Goal: Transaction & Acquisition: Book appointment/travel/reservation

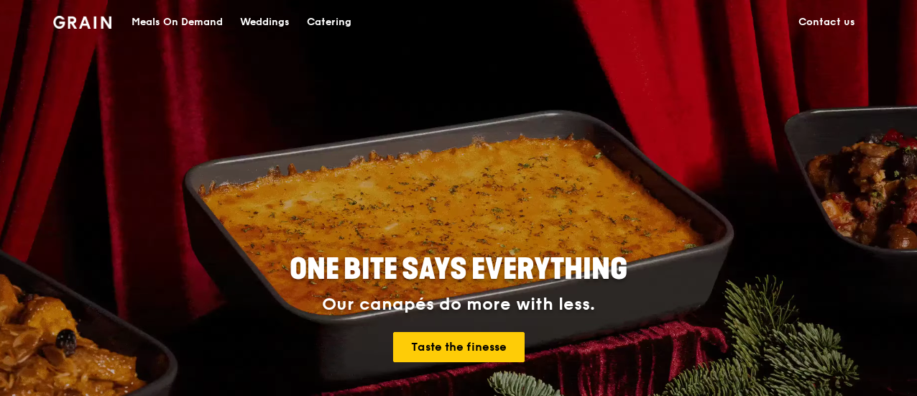
click at [322, 24] on div "Catering" at bounding box center [329, 22] width 45 height 43
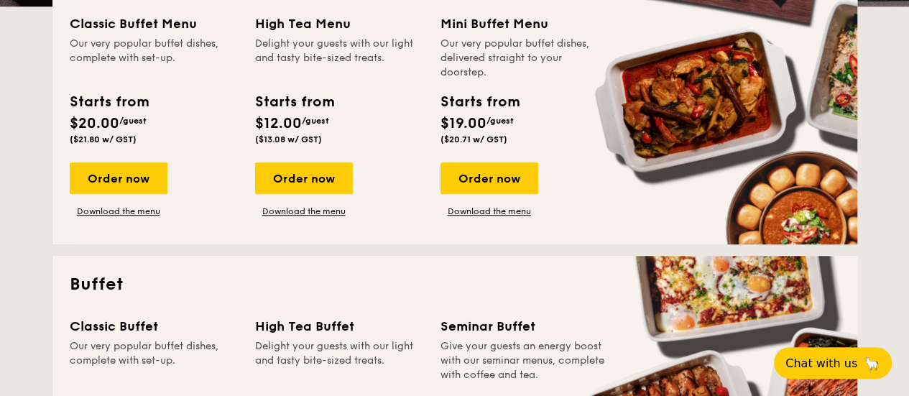
scroll to position [287, 0]
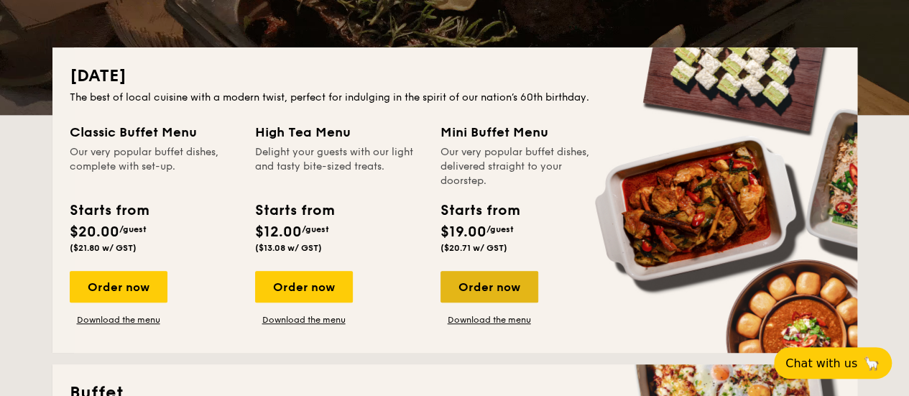
click at [477, 295] on div "Order now" at bounding box center [489, 287] width 98 height 32
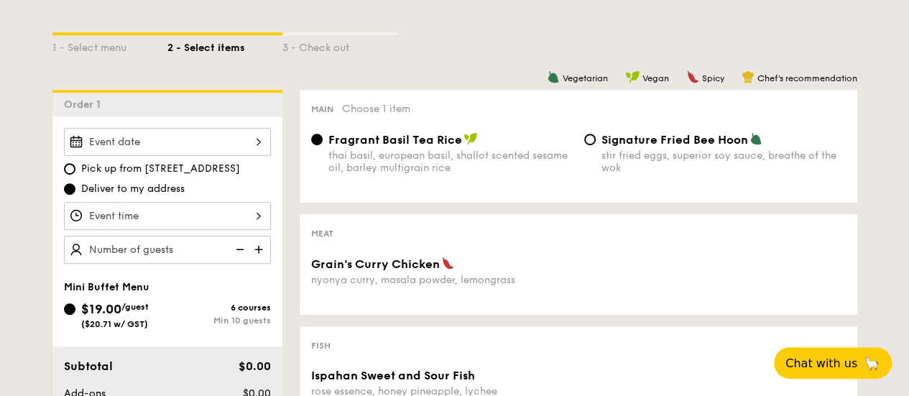
scroll to position [359, 0]
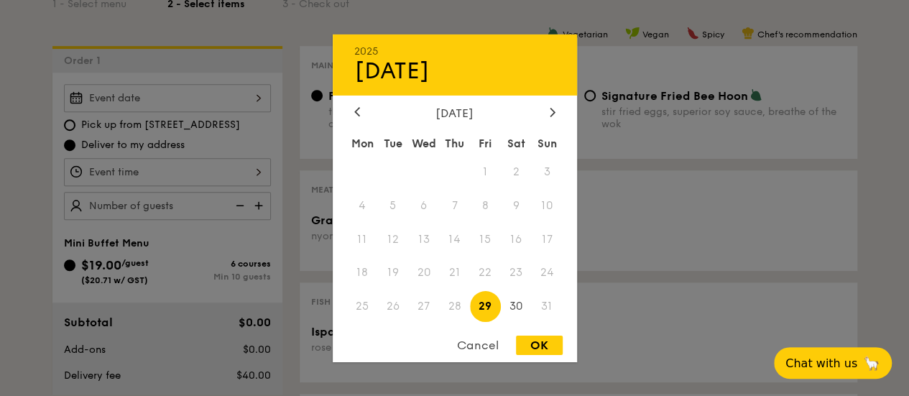
click at [205, 99] on div "2025 Aug 29 August 2025 Mon Tue Wed Thu Fri Sat Sun 1 2 3 4 5 6 7 8 9 10 11 12 …" at bounding box center [167, 98] width 207 height 28
click at [463, 307] on span "28" at bounding box center [454, 306] width 31 height 31
click at [524, 344] on div "OK" at bounding box center [539, 344] width 47 height 19
type input "Aug 29, 2025"
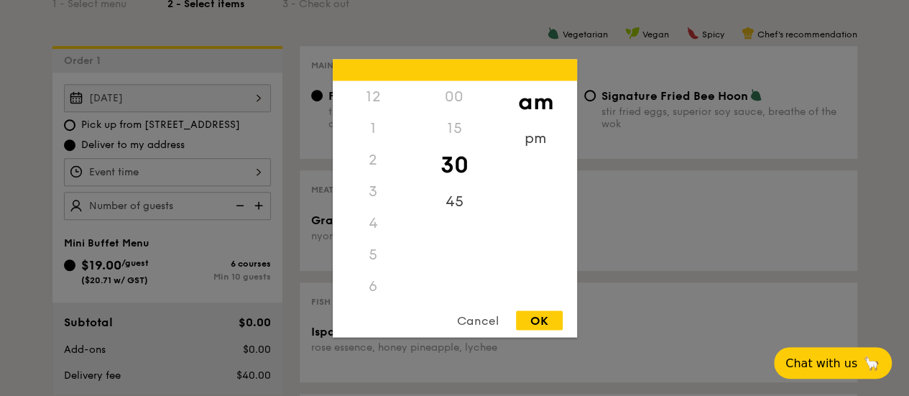
click at [163, 176] on div "12 1 2 3 4 5 6 7 8 9 10 11 00 15 30 45 am pm Cancel OK" at bounding box center [167, 172] width 207 height 28
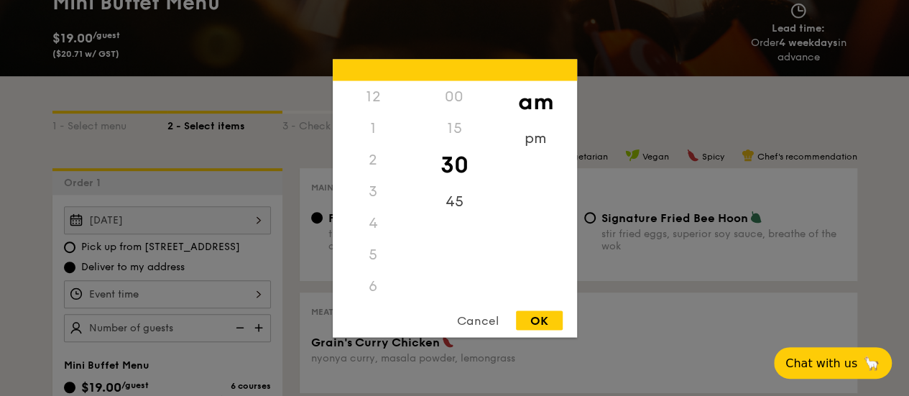
scroll to position [215, 0]
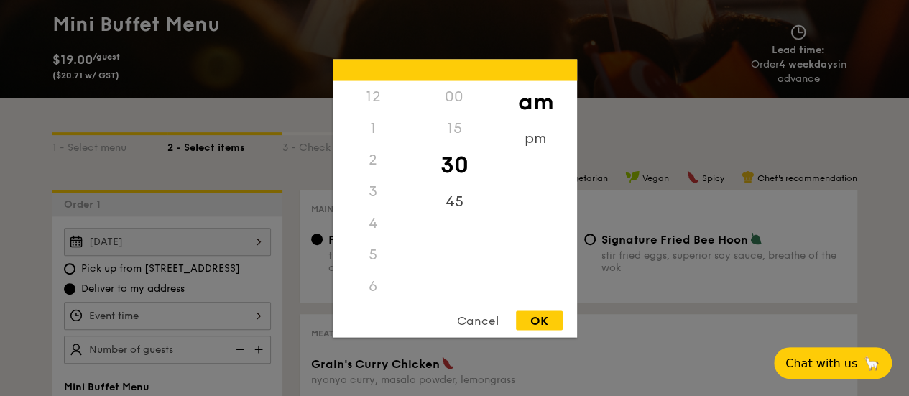
click at [376, 102] on div "12" at bounding box center [373, 96] width 81 height 32
click at [372, 106] on div "12" at bounding box center [373, 96] width 81 height 32
click at [519, 143] on div "pm" at bounding box center [535, 143] width 81 height 42
click at [366, 89] on div "12" at bounding box center [373, 101] width 81 height 42
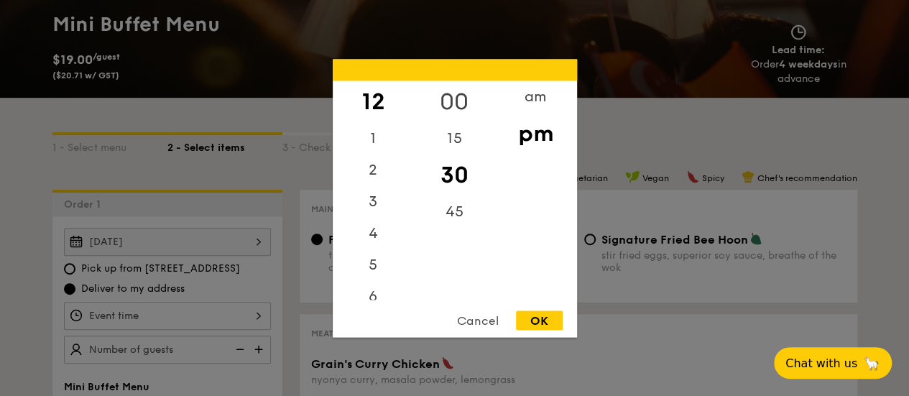
click at [453, 103] on div "00" at bounding box center [454, 101] width 81 height 42
click at [542, 323] on div "OK" at bounding box center [539, 319] width 47 height 19
type input "12:00PM"
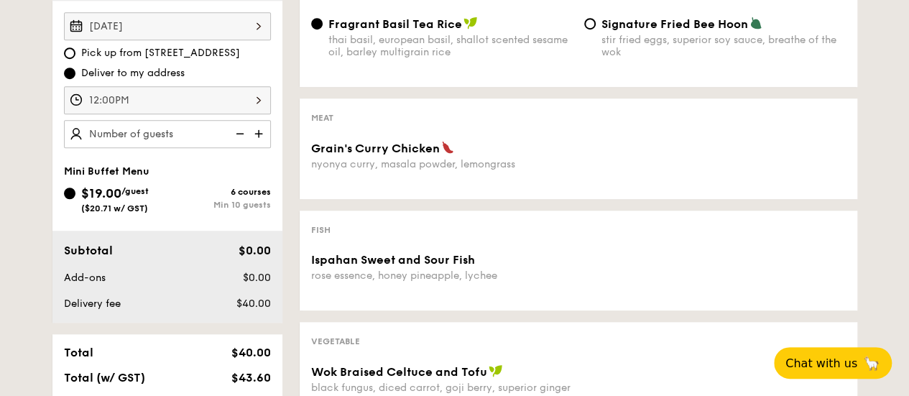
scroll to position [287, 0]
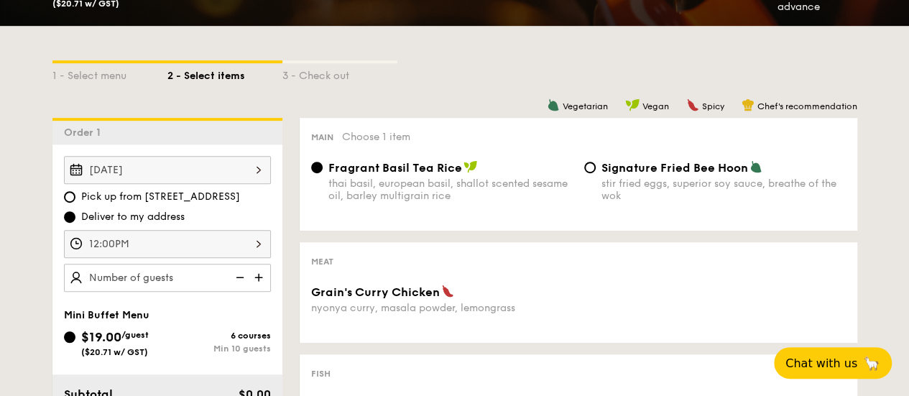
click at [255, 280] on img at bounding box center [260, 277] width 22 height 27
type input "10 guests"
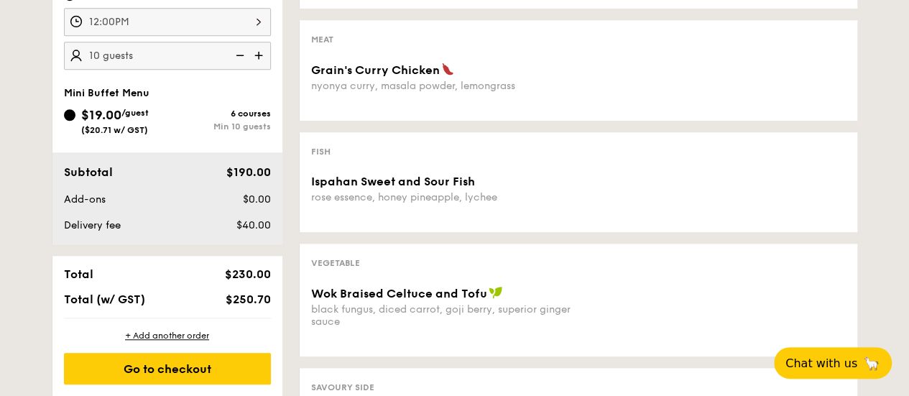
scroll to position [503, 0]
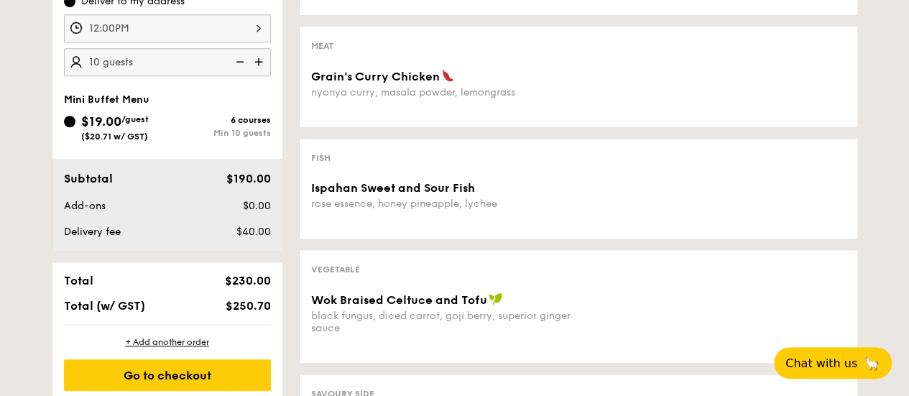
click at [0, 173] on div "1 - Select menu 2 - Select items 3 - Check out Order 1 Aug 29, 2025 Pick up fro…" at bounding box center [454, 216] width 909 height 812
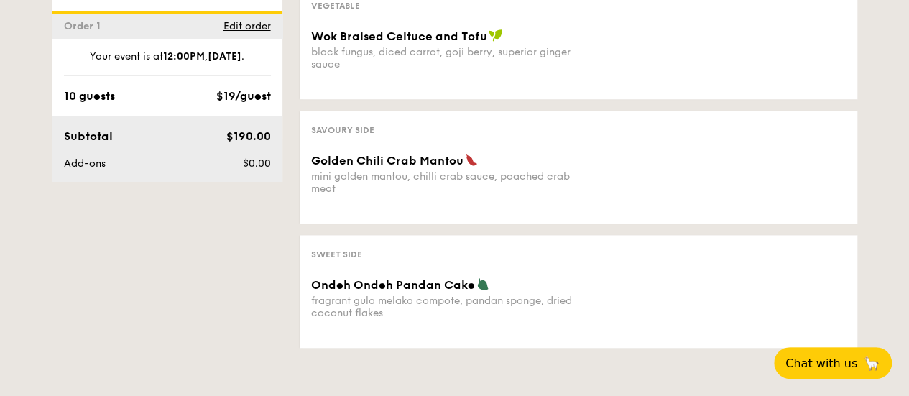
scroll to position [1006, 0]
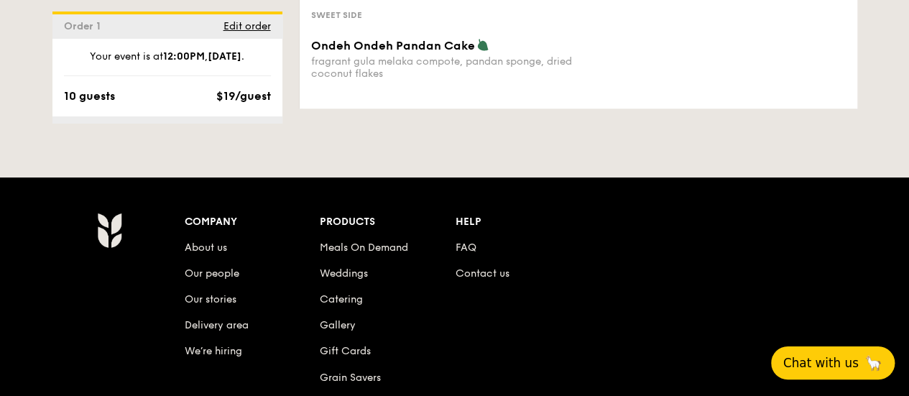
click at [815, 360] on span "Chat with us" at bounding box center [820, 363] width 75 height 14
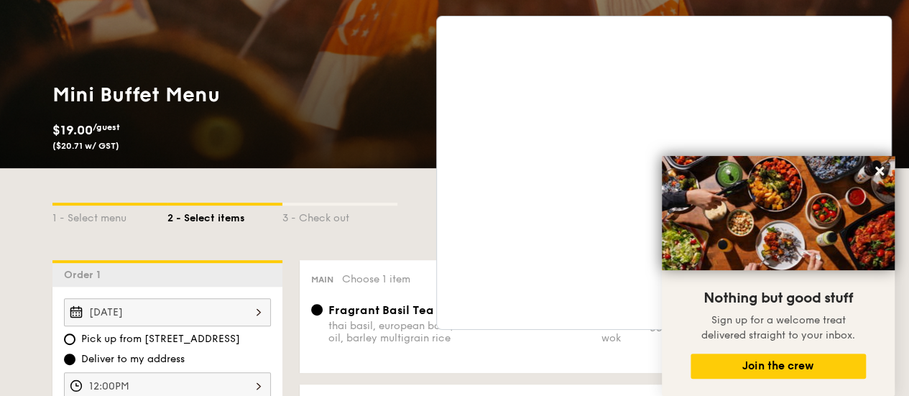
scroll to position [144, 0]
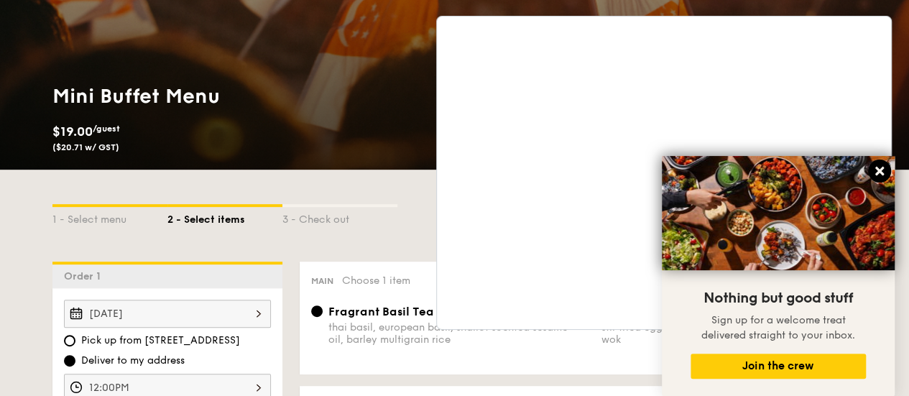
click at [875, 168] on icon at bounding box center [879, 171] width 9 height 9
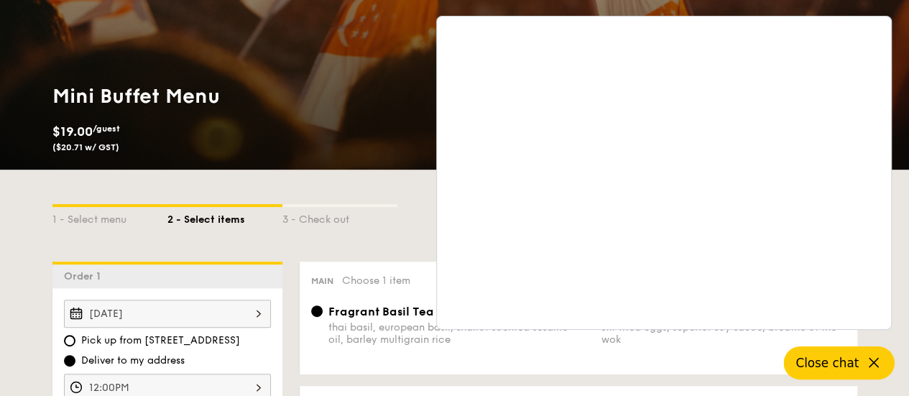
click at [372, 236] on div "1 - Select menu 2 - Select items 3 - Check out" at bounding box center [454, 216] width 804 height 92
click at [832, 368] on span "Close chat" at bounding box center [826, 363] width 63 height 14
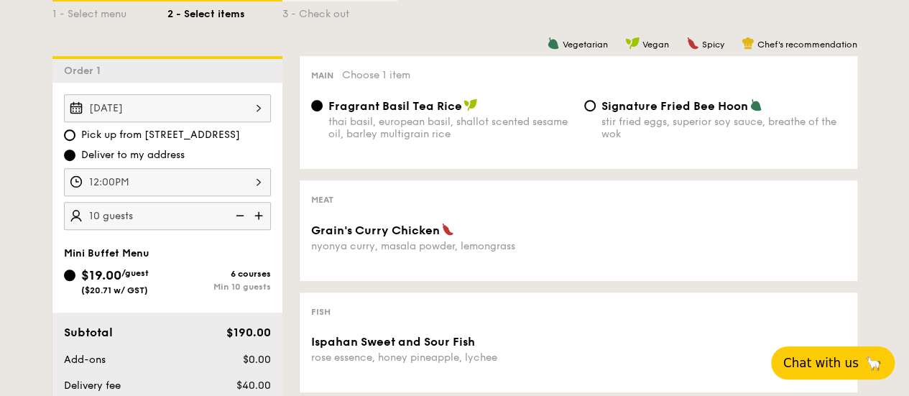
scroll to position [287, 0]
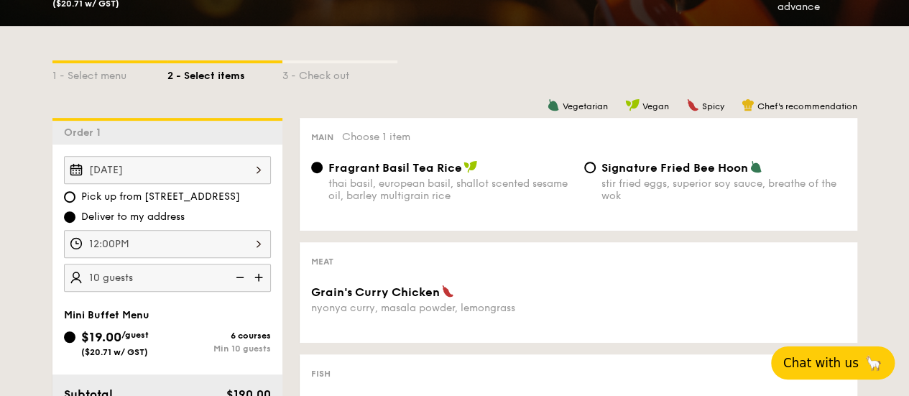
click at [177, 164] on div "Aug 29, 2025" at bounding box center [167, 170] width 207 height 28
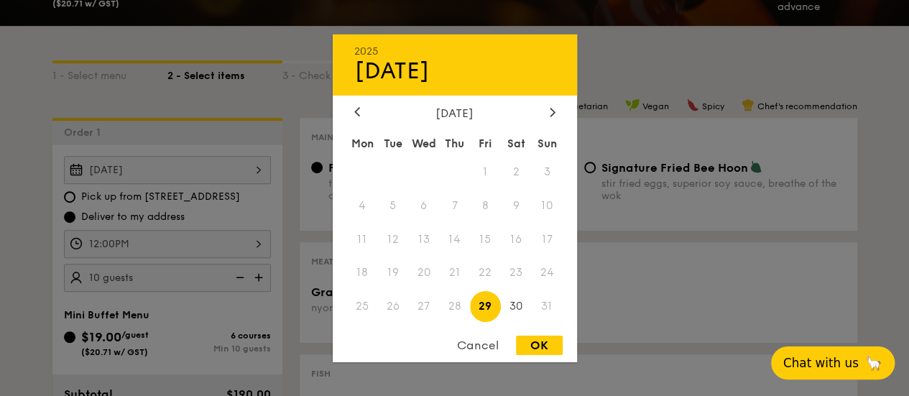
click at [452, 309] on span "28" at bounding box center [454, 306] width 31 height 31
click at [452, 307] on span "28" at bounding box center [454, 306] width 31 height 31
click at [453, 307] on span "28" at bounding box center [454, 306] width 31 height 31
click at [455, 308] on span "28" at bounding box center [454, 306] width 31 height 31
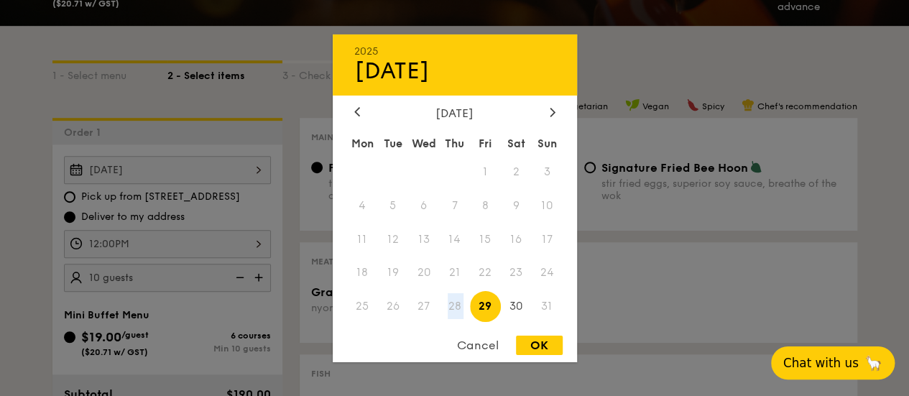
click at [455, 308] on span "28" at bounding box center [454, 306] width 31 height 31
click at [20, 225] on div at bounding box center [454, 198] width 909 height 396
